Goal: Task Accomplishment & Management: Complete application form

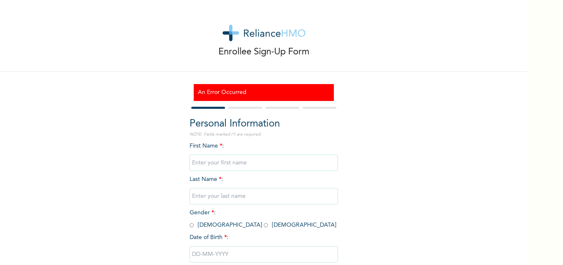
click at [227, 164] on input "text" at bounding box center [264, 163] width 148 height 16
type input "[PERSON_NAME]"
click at [212, 198] on input "text" at bounding box center [264, 196] width 148 height 16
type input "Chinedu"
click at [190, 227] on input "radio" at bounding box center [192, 225] width 4 height 8
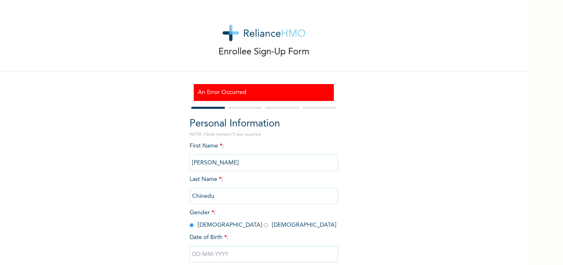
radio input "true"
click at [212, 250] on input "text" at bounding box center [264, 254] width 148 height 16
select select "9"
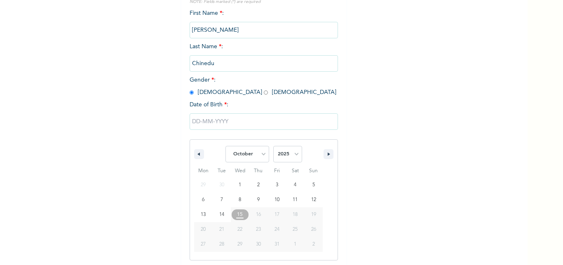
scroll to position [136, 0]
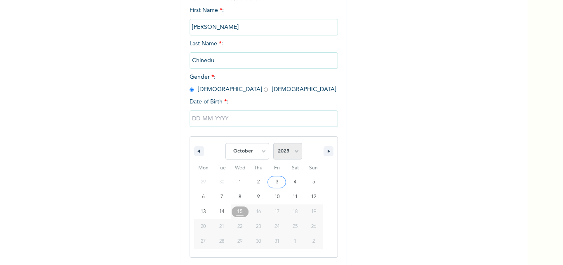
click at [293, 150] on select "2025 2024 2023 2022 2021 2020 2019 2018 2017 2016 2015 2014 2013 2012 2011 2010…" at bounding box center [287, 151] width 29 height 16
select select "1997"
click option "1997" at bounding box center [0, 0] width 0 height 0
click at [225, 143] on select "January February March April May June July August September October November De…" at bounding box center [247, 151] width 44 height 16
click option "April" at bounding box center [0, 0] width 0 height 0
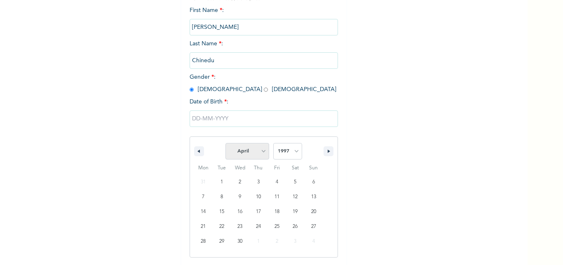
click at [225, 143] on select "January February March April May June July August September October November De…" at bounding box center [247, 151] width 44 height 16
select select "4"
click option "May" at bounding box center [0, 0] width 0 height 0
type input "[DATE]"
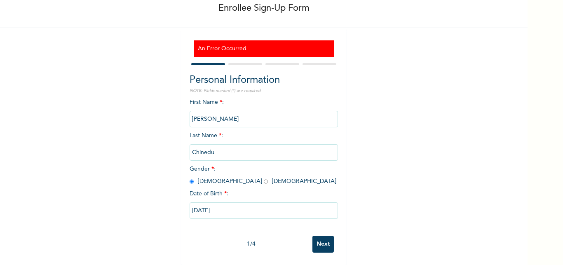
scroll to position [51, 0]
click at [320, 240] on input "Next" at bounding box center [322, 244] width 21 height 17
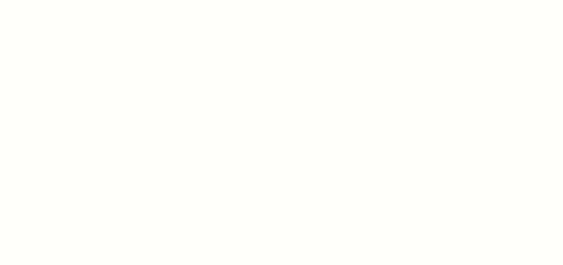
click at [235, 136] on div at bounding box center [281, 132] width 563 height 265
